Goal: Ask a question

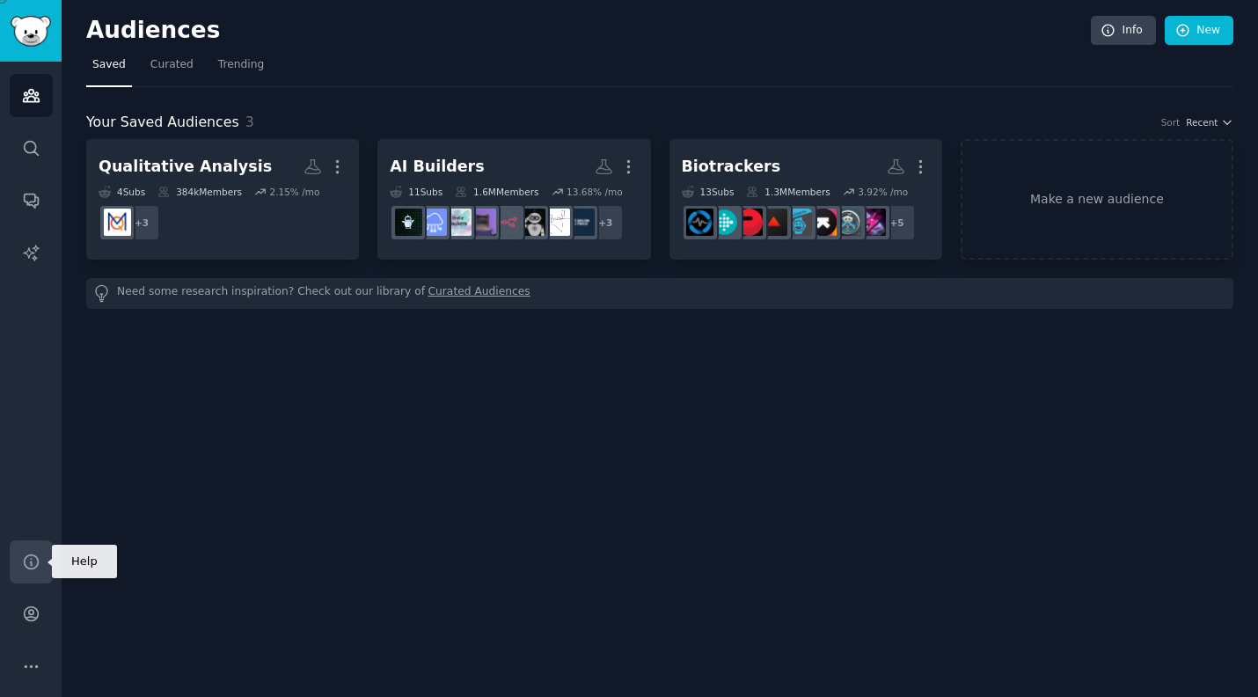
click at [30, 562] on icon "Sidebar" at bounding box center [31, 561] width 14 height 14
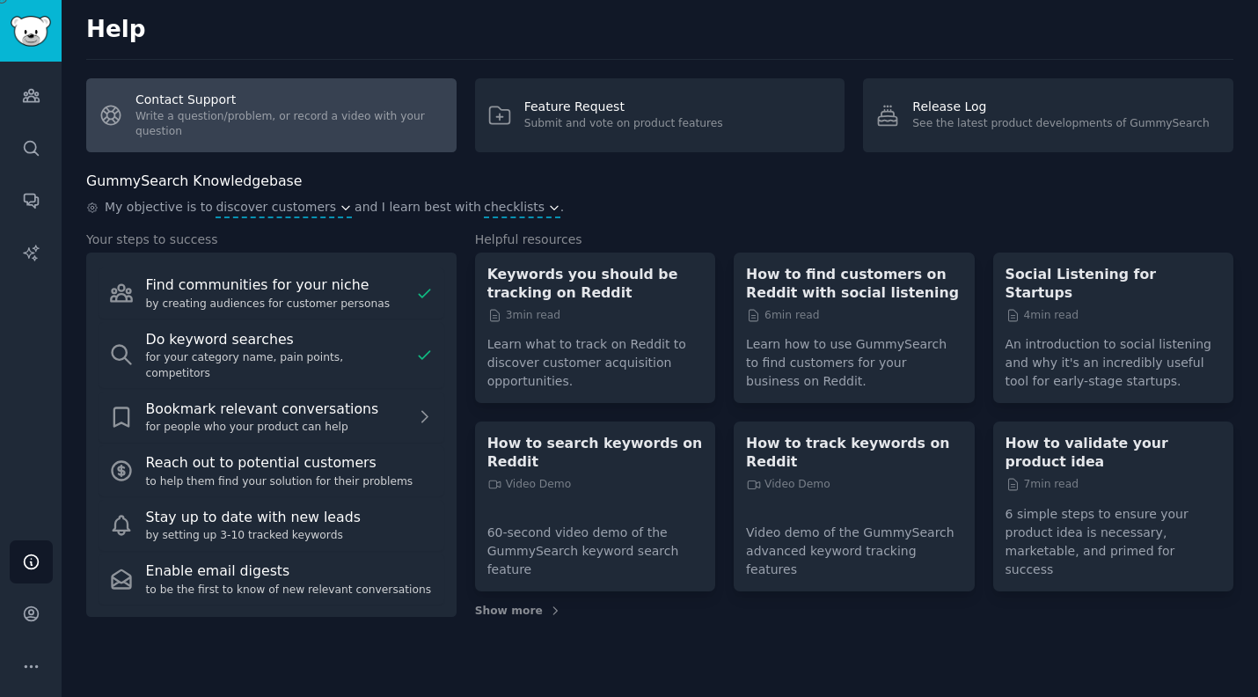
click at [239, 121] on link "Contact Support Write a question/problem, or record a video with your question" at bounding box center [271, 115] width 370 height 74
click at [203, 93] on link "Contact Support Write a question/problem, or record a video with your question" at bounding box center [271, 115] width 370 height 74
click at [350, 84] on link "Contact Support Write a question/problem, or record a video with your question" at bounding box center [271, 115] width 370 height 74
click at [315, 130] on link "Contact Support Write a question/problem, or record a video with your question" at bounding box center [271, 115] width 370 height 74
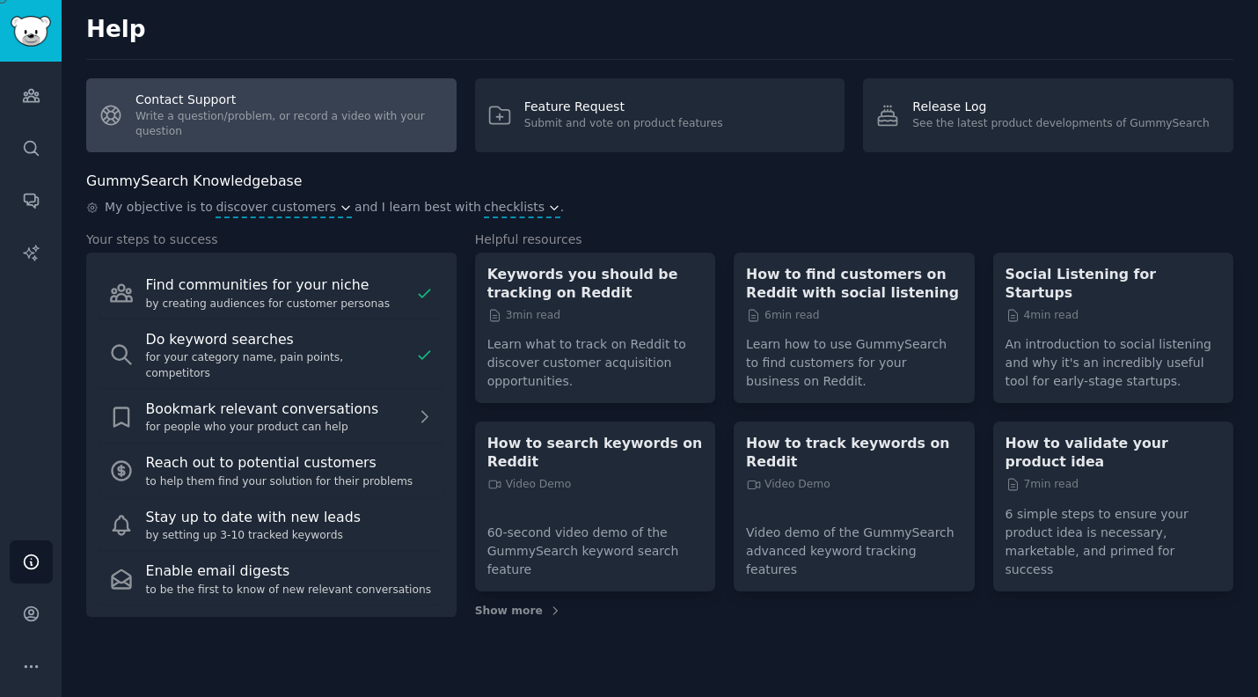
click at [296, 126] on link "Contact Support Write a question/problem, or record a video with your question" at bounding box center [271, 115] width 370 height 74
click at [369, 90] on link "Contact Support Write a question/problem, or record a video with your question" at bounding box center [271, 115] width 370 height 74
